Goal: Task Accomplishment & Management: Use online tool/utility

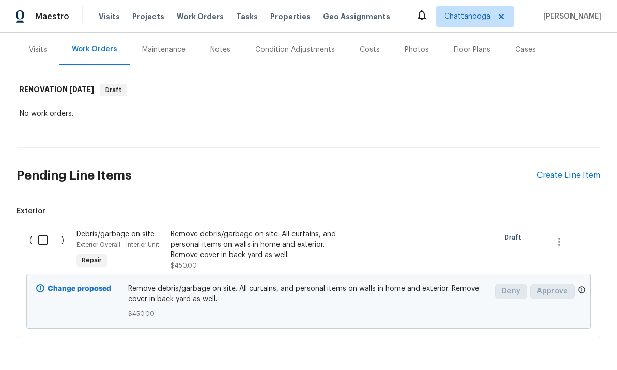
scroll to position [39, 0]
click at [583, 171] on div "Create Line Item" at bounding box center [569, 176] width 64 height 10
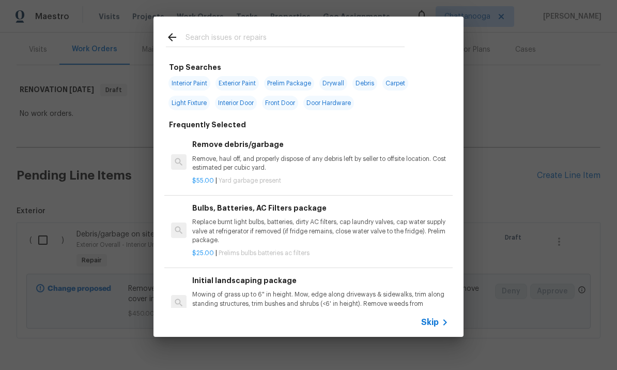
click at [314, 34] on input "text" at bounding box center [295, 39] width 219 height 16
click at [376, 29] on div at bounding box center [286, 37] width 264 height 41
click at [318, 40] on input "text" at bounding box center [295, 39] width 219 height 16
type input "Landscaping"
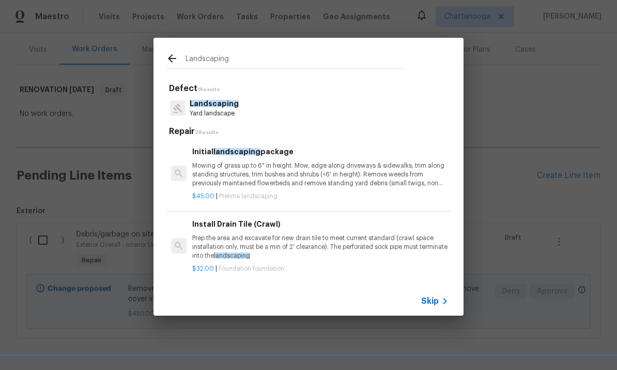
click at [234, 101] on span "Landscaping" at bounding box center [214, 103] width 49 height 7
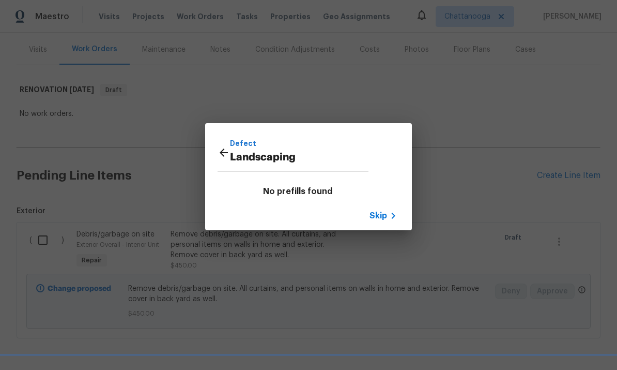
click at [221, 161] on div at bounding box center [224, 154] width 12 height 16
click at [386, 213] on span "Skip" at bounding box center [379, 215] width 18 height 10
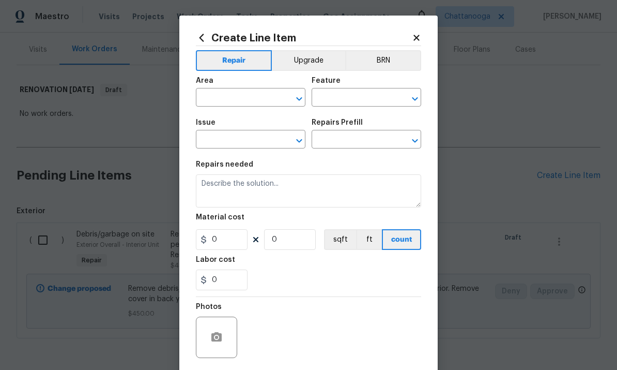
click at [255, 106] on input "text" at bounding box center [236, 98] width 81 height 16
type input "l"
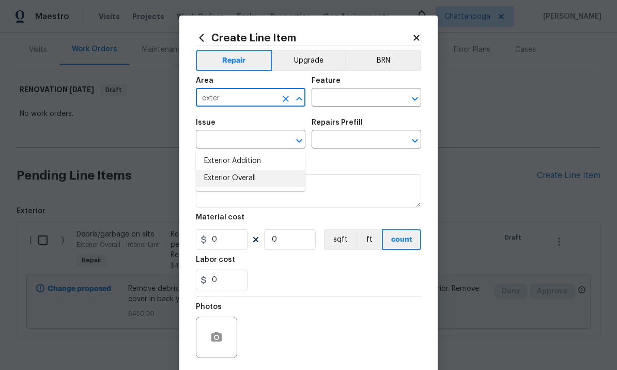
click at [242, 170] on li "Exterior Overall" at bounding box center [251, 178] width 110 height 17
type input "Exterior Overall"
click at [359, 102] on input "text" at bounding box center [352, 98] width 81 height 16
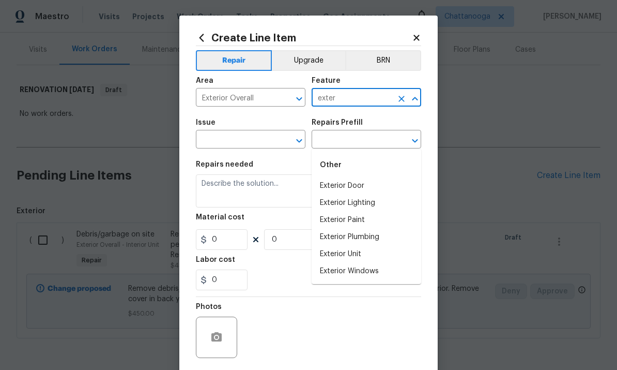
click at [359, 246] on li "Exterior Unit" at bounding box center [367, 254] width 110 height 17
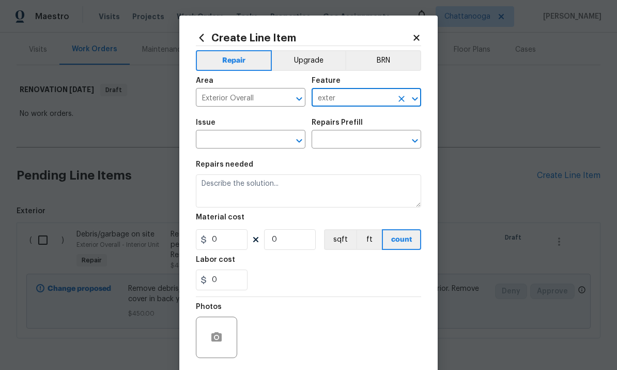
type input "Exterior Unit"
click at [279, 140] on button "Clear" at bounding box center [286, 140] width 14 height 14
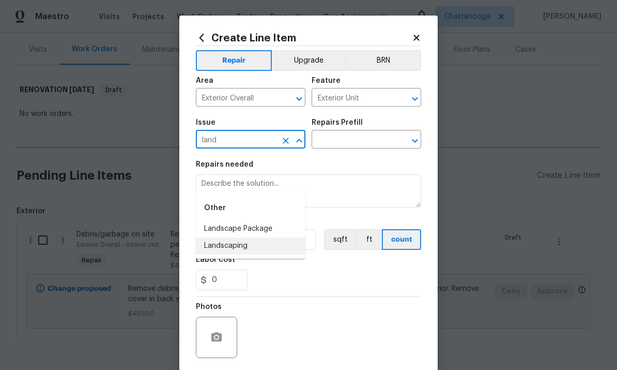
click at [234, 237] on li "Landscaping" at bounding box center [251, 245] width 110 height 17
type input "Landscaping"
click at [353, 141] on input "text" at bounding box center [352, 140] width 81 height 16
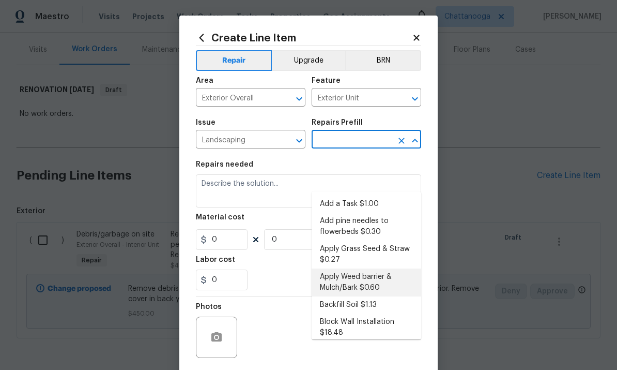
click at [372, 268] on li "Apply Weed barrier & Mulch/Bark $0.60" at bounding box center [367, 282] width 110 height 28
type input "Apply Weed barrier & Mulch/Bark $0.60"
type textarea "Prep the area/ remove all debris and install weed barrier and mulch as directed…"
type input "1"
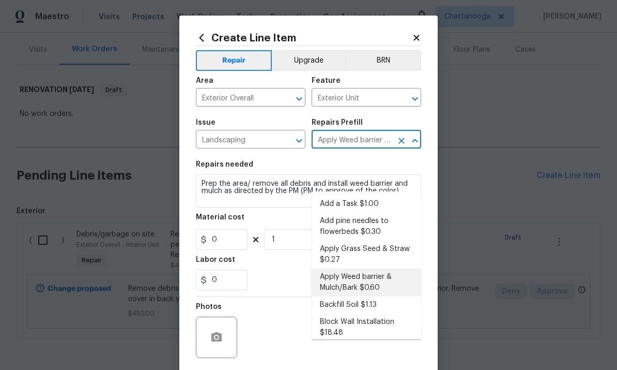
type input "0.6"
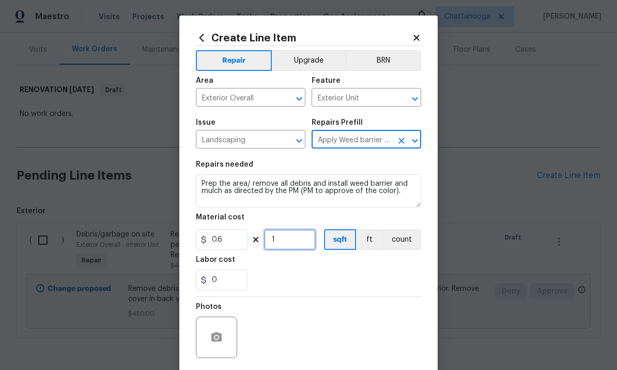
click at [295, 248] on input "1" at bounding box center [290, 239] width 52 height 21
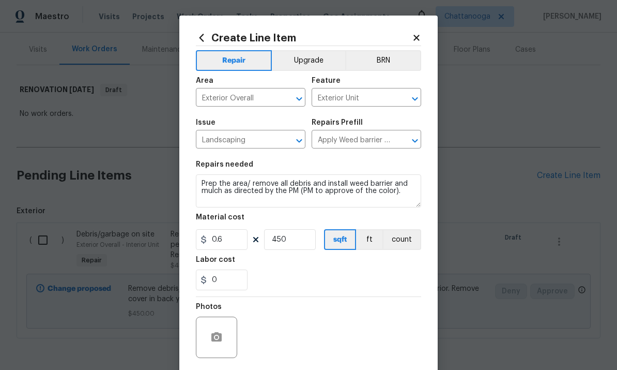
click at [388, 282] on div "0" at bounding box center [308, 279] width 225 height 21
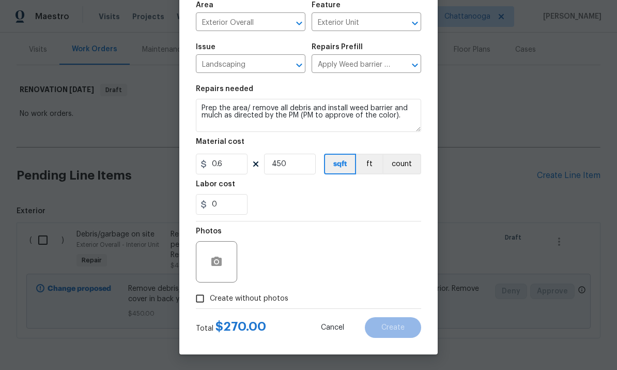
scroll to position [78, 0]
click at [291, 163] on input "450" at bounding box center [290, 164] width 52 height 21
type input "450"
click at [299, 126] on textarea "Prep the area/ remove all debris and install weed barrier and mulch as directed…" at bounding box center [308, 115] width 225 height 33
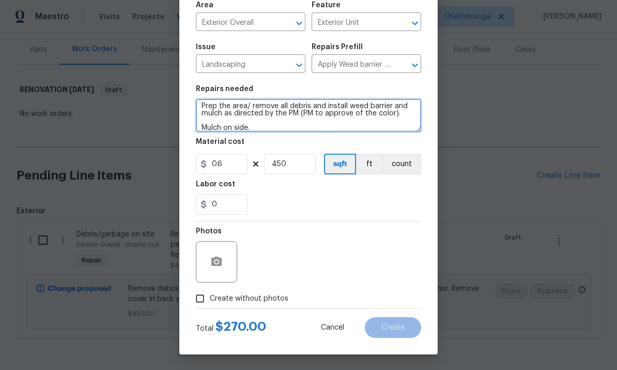
type textarea "Prep the area/ remove all debris and install weed barrier and mulch as directed…"
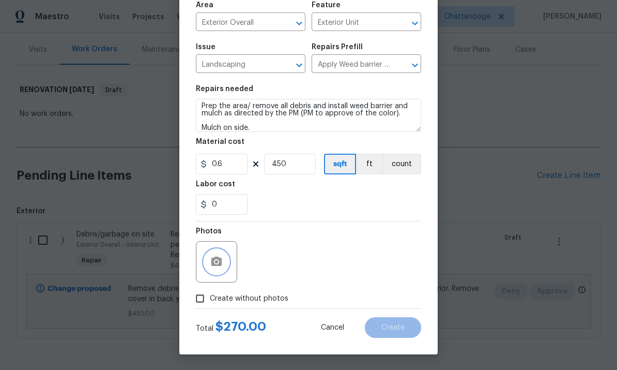
click at [210, 267] on button "button" at bounding box center [216, 261] width 25 height 25
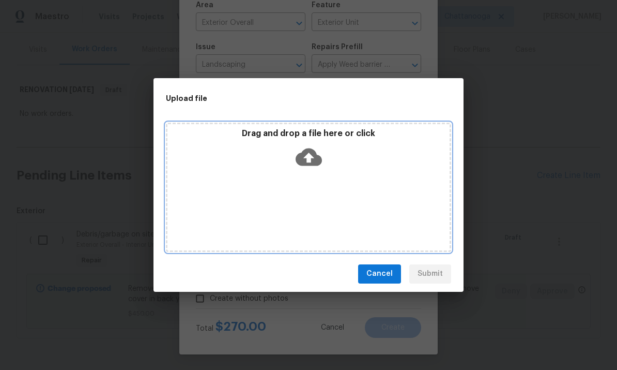
click at [310, 148] on icon at bounding box center [309, 157] width 26 height 26
